Goal: Information Seeking & Learning: Learn about a topic

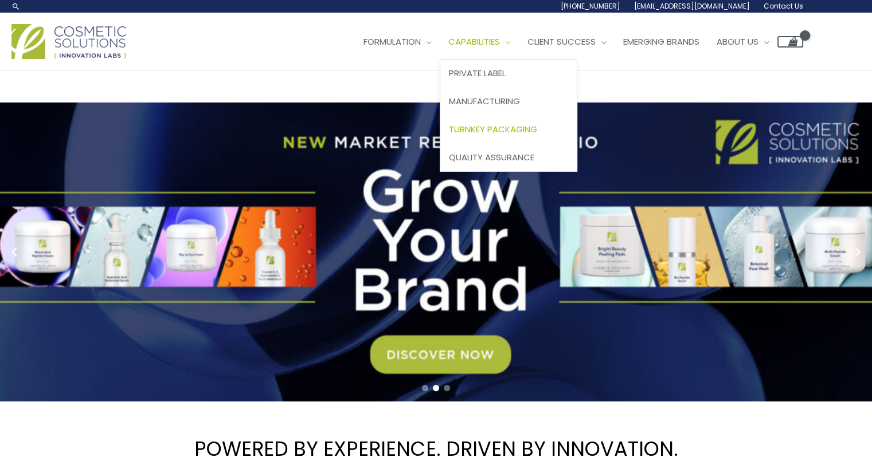
click at [537, 126] on span "Turnkey Packaging" at bounding box center [493, 129] width 88 height 12
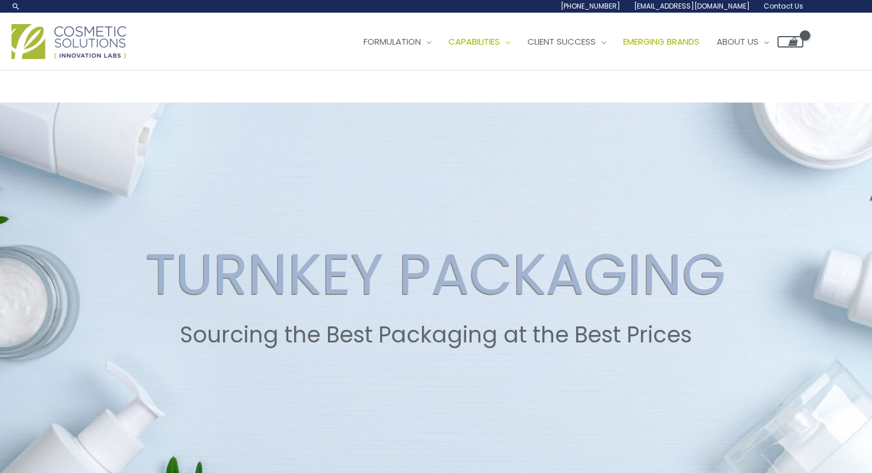
click at [683, 38] on span "Emerging Brands" at bounding box center [661, 42] width 76 height 12
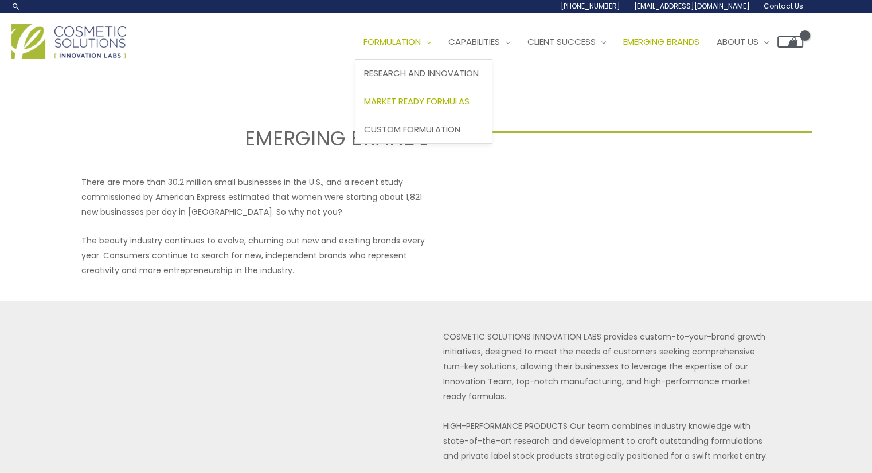
click at [424, 103] on span "Market Ready Formulas" at bounding box center [416, 101] width 105 height 12
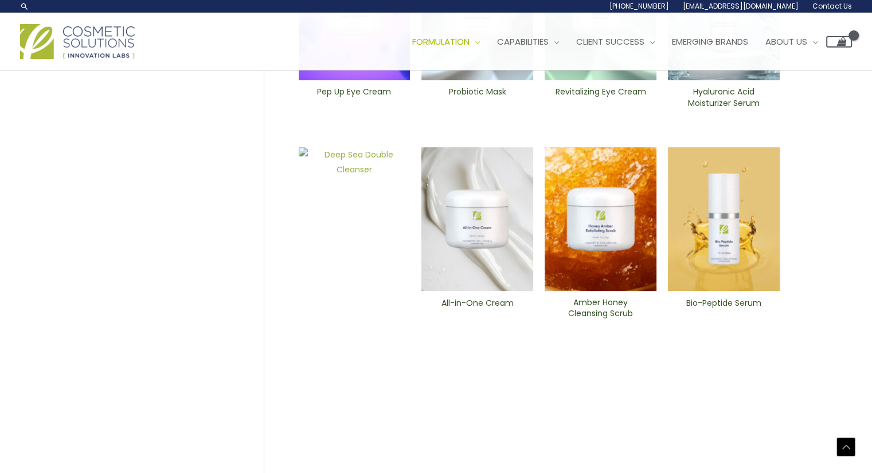
scroll to position [390, 0]
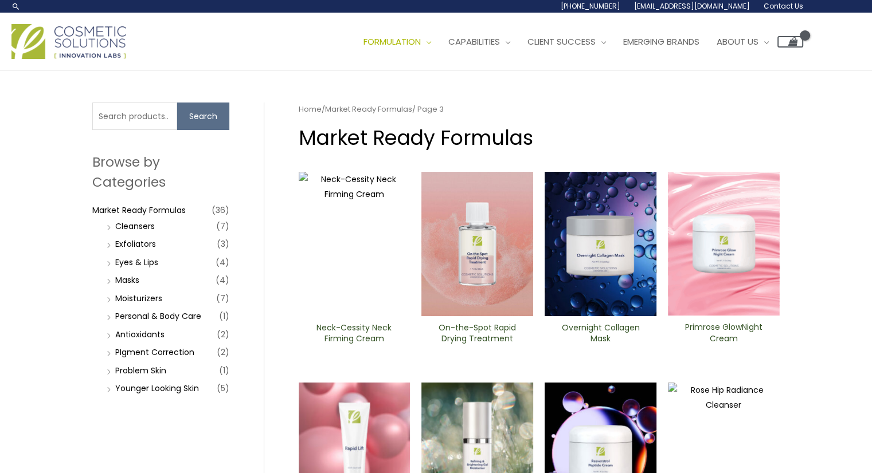
scroll to position [504, 0]
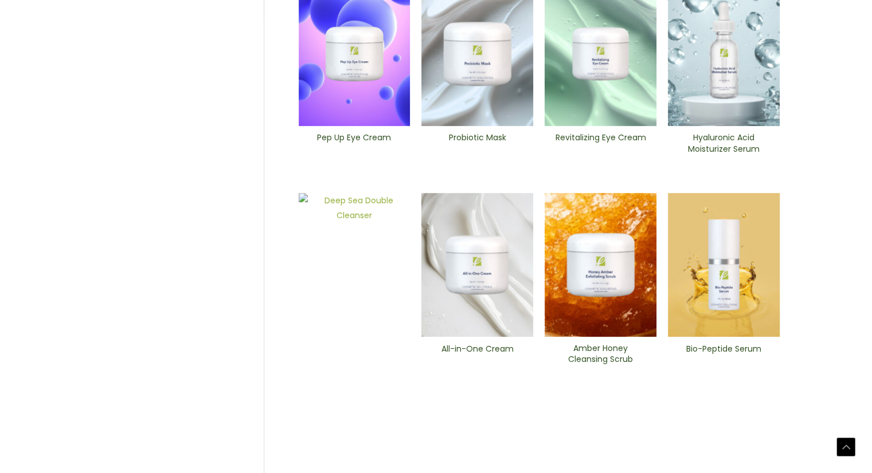
scroll to position [504, 0]
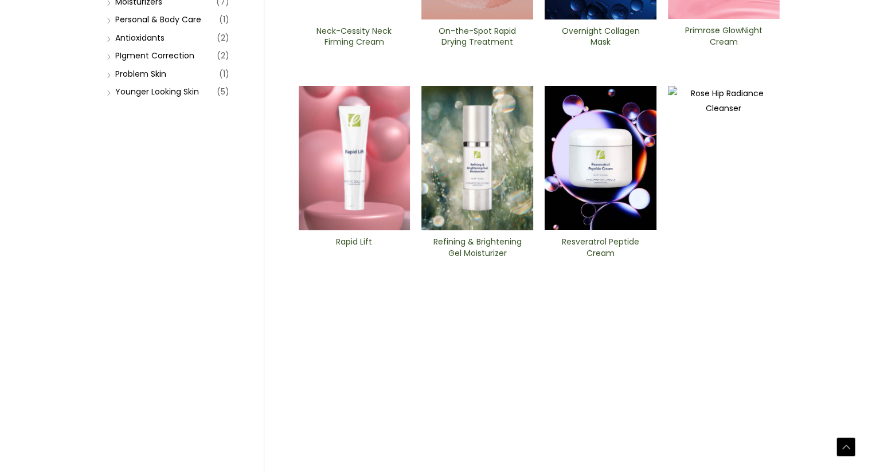
scroll to position [504, 0]
